Goal: Browse casually: Explore the website without a specific task or goal

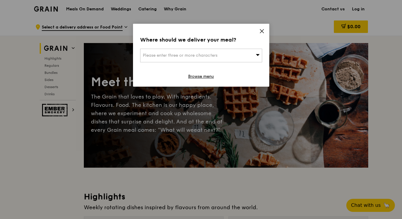
click at [259, 31] on icon at bounding box center [261, 30] width 5 height 5
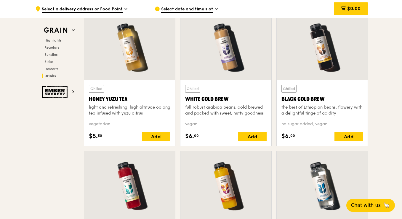
scroll to position [2208, 0]
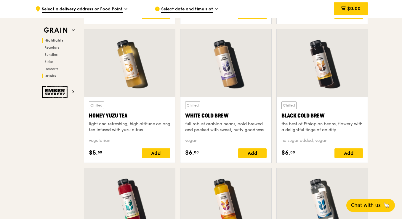
click at [60, 39] on span "Highlights" at bounding box center [53, 40] width 19 height 4
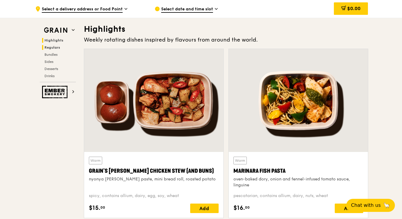
click at [52, 48] on span "Regulars" at bounding box center [52, 47] width 16 height 4
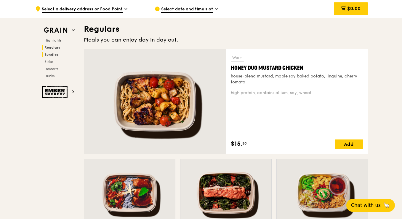
click at [52, 53] on span "Bundles" at bounding box center [51, 54] width 14 height 4
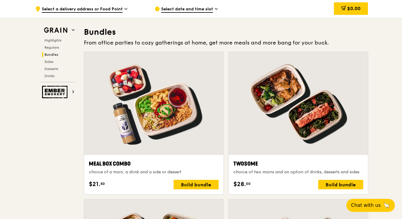
scroll to position [853, 0]
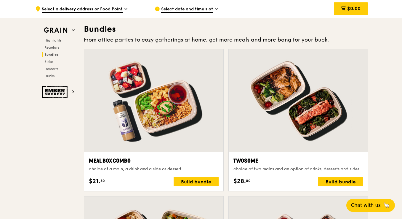
click at [53, 58] on div "Highlights Regulars Bundles Sides Desserts Drinks" at bounding box center [58, 58] width 36 height 40
click at [52, 65] on div "Highlights Regulars Bundles Sides Desserts Drinks" at bounding box center [58, 58] width 36 height 40
click at [51, 68] on span "Desserts" at bounding box center [51, 69] width 15 height 4
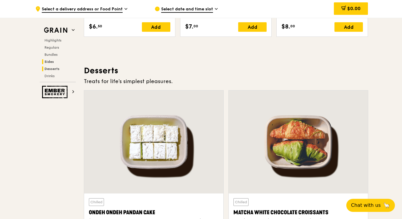
scroll to position [1689, 0]
